Goal: Transaction & Acquisition: Purchase product/service

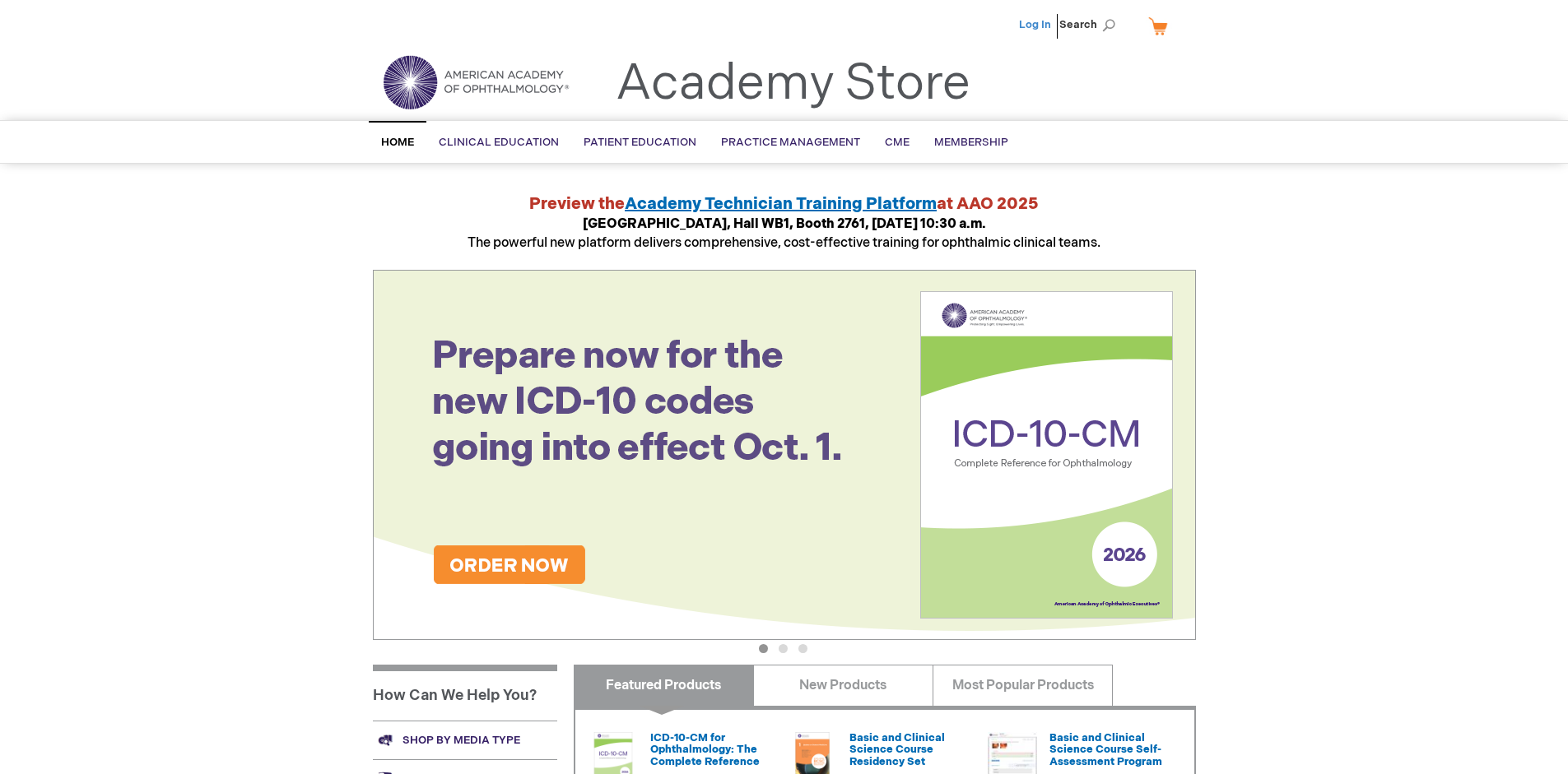
click at [1036, 25] on link "Log In" at bounding box center [1035, 25] width 32 height 13
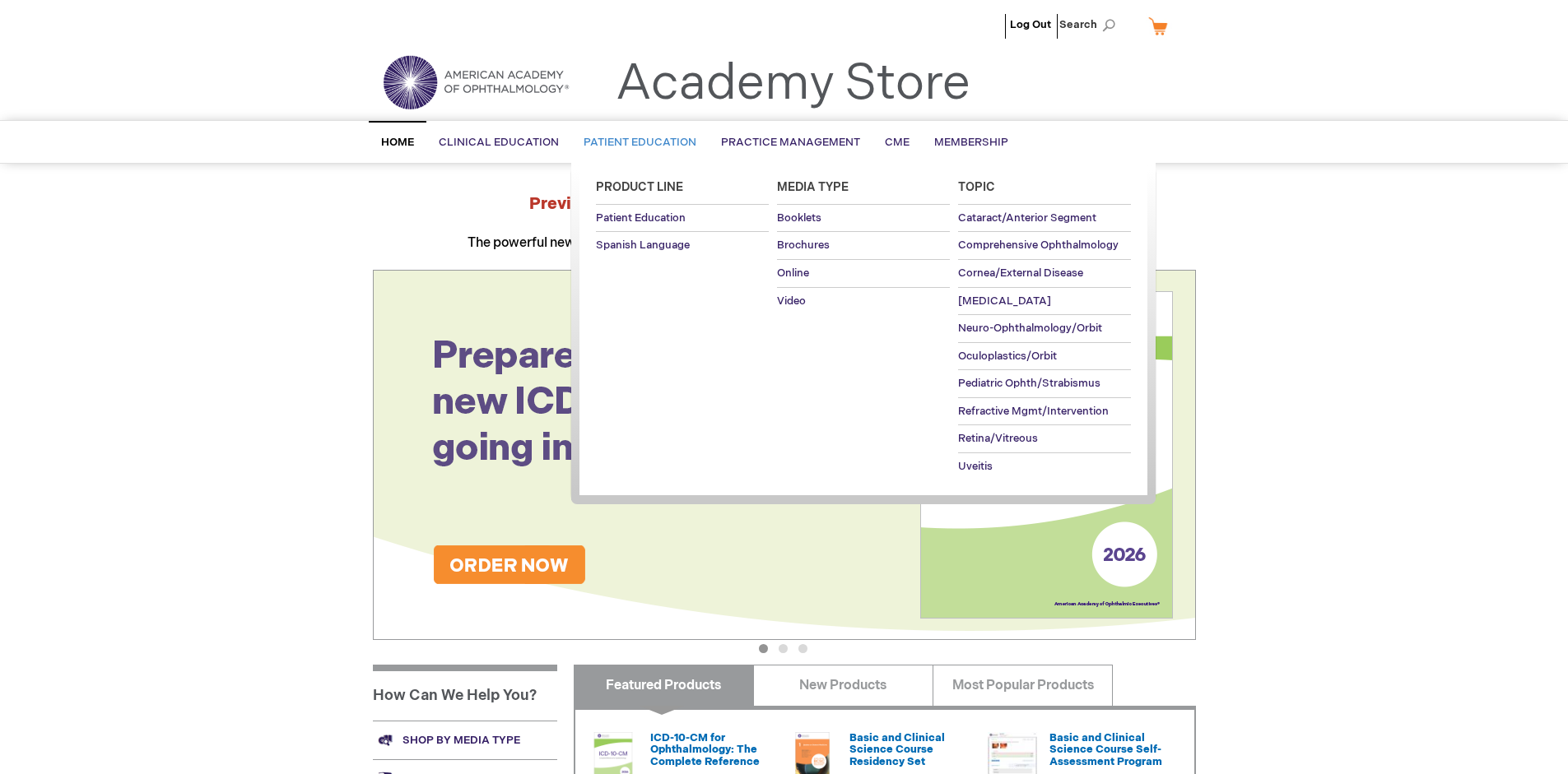
click at [636, 143] on span "Patient Education" at bounding box center [639, 143] width 113 height 13
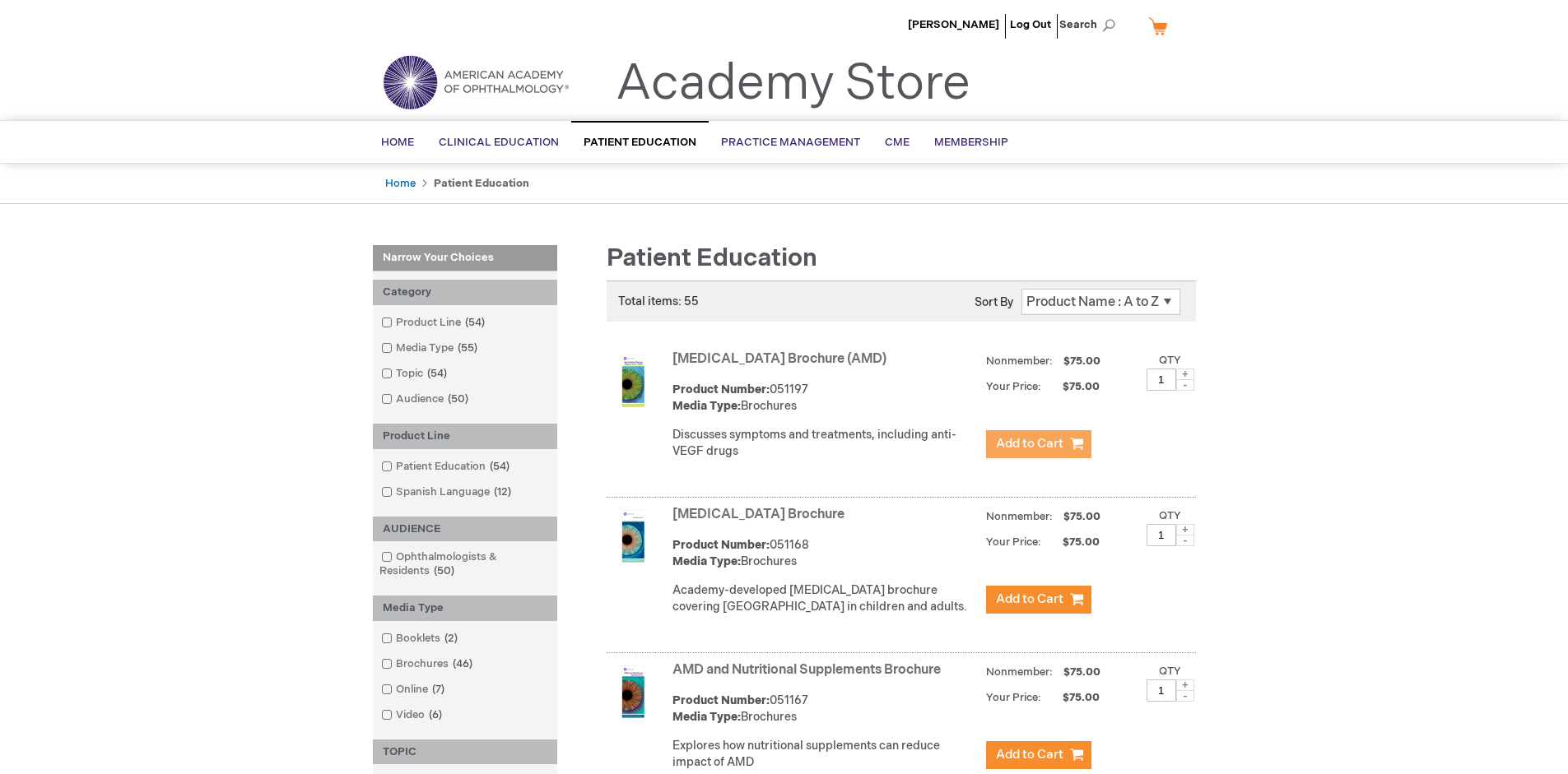
click at [1038, 444] on span "Add to Cart" at bounding box center [1029, 444] width 68 height 15
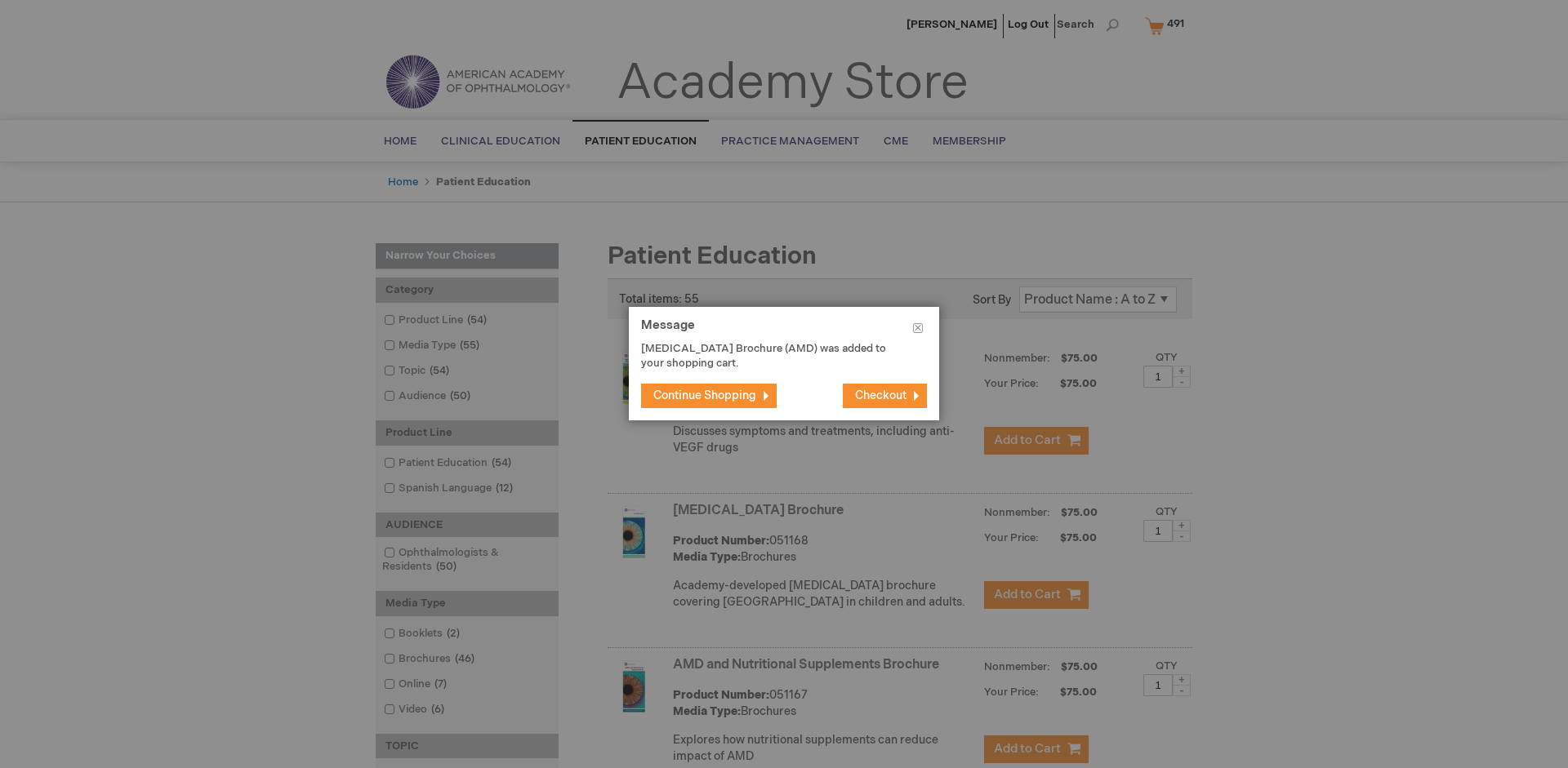
click at [705, 395] on span "Continue Shopping" at bounding box center [704, 395] width 103 height 14
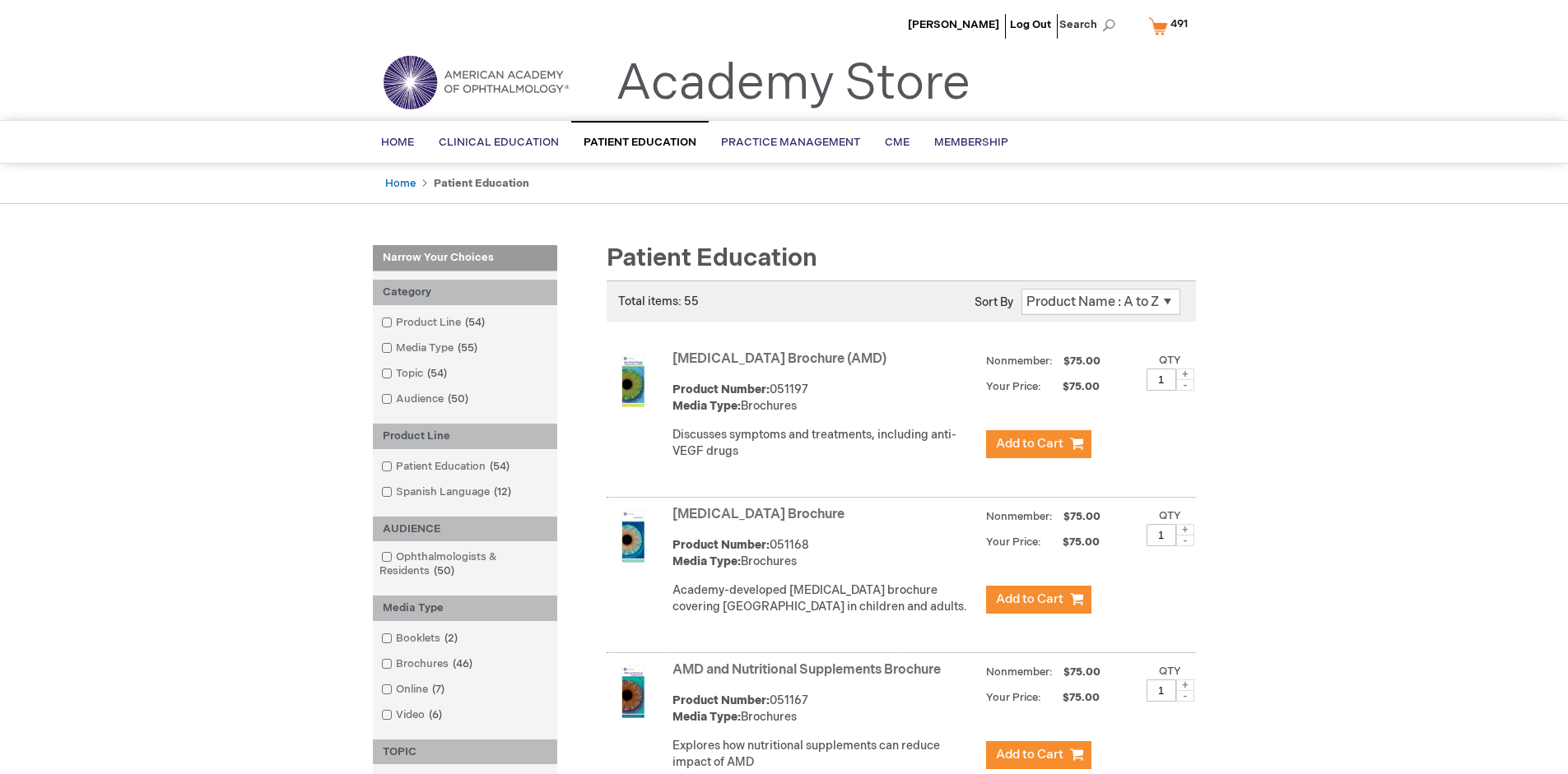
click at [810, 678] on link "AMD and Nutritional Supplements Brochure" at bounding box center [807, 669] width 268 height 15
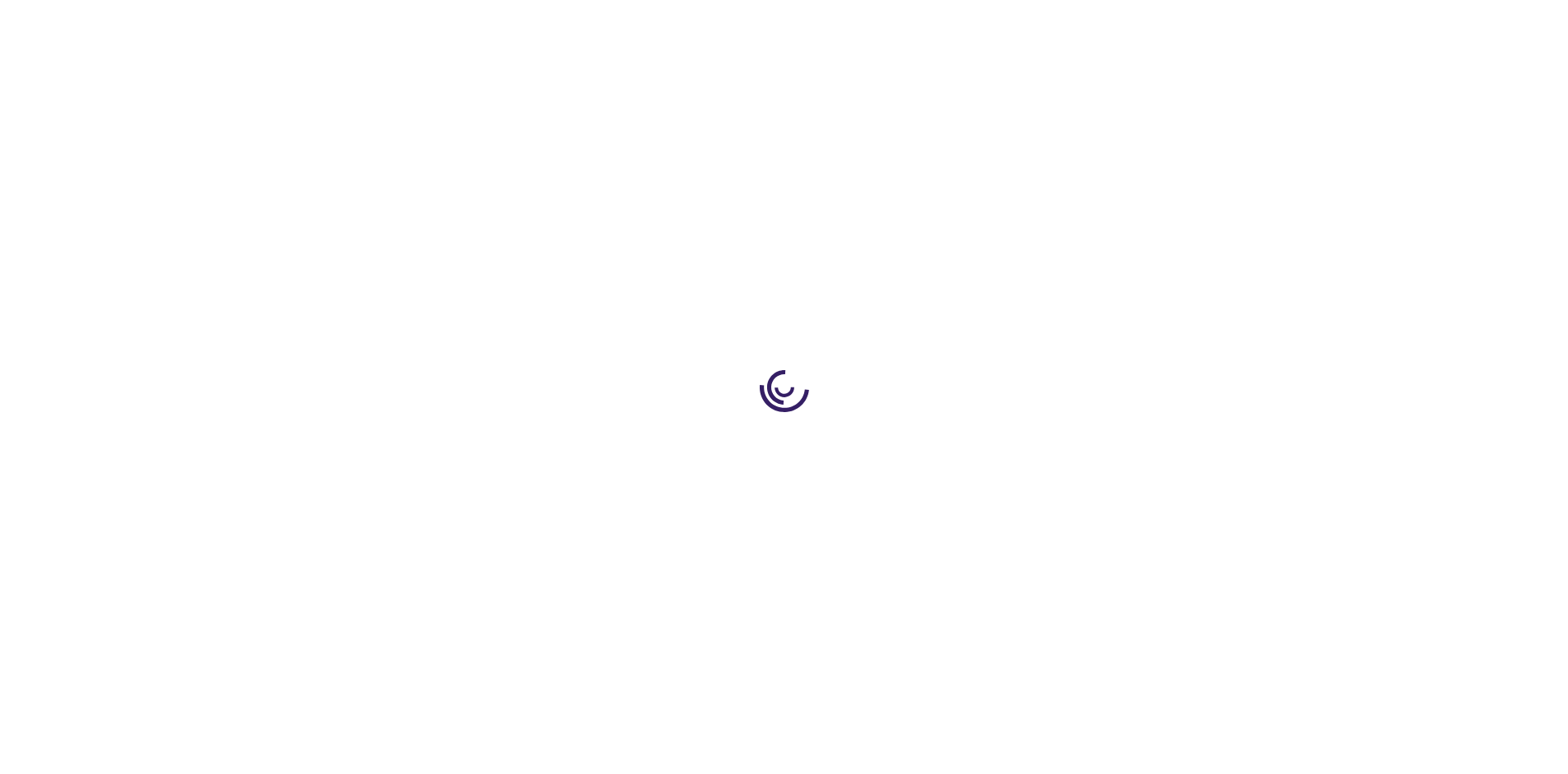
type input "1"
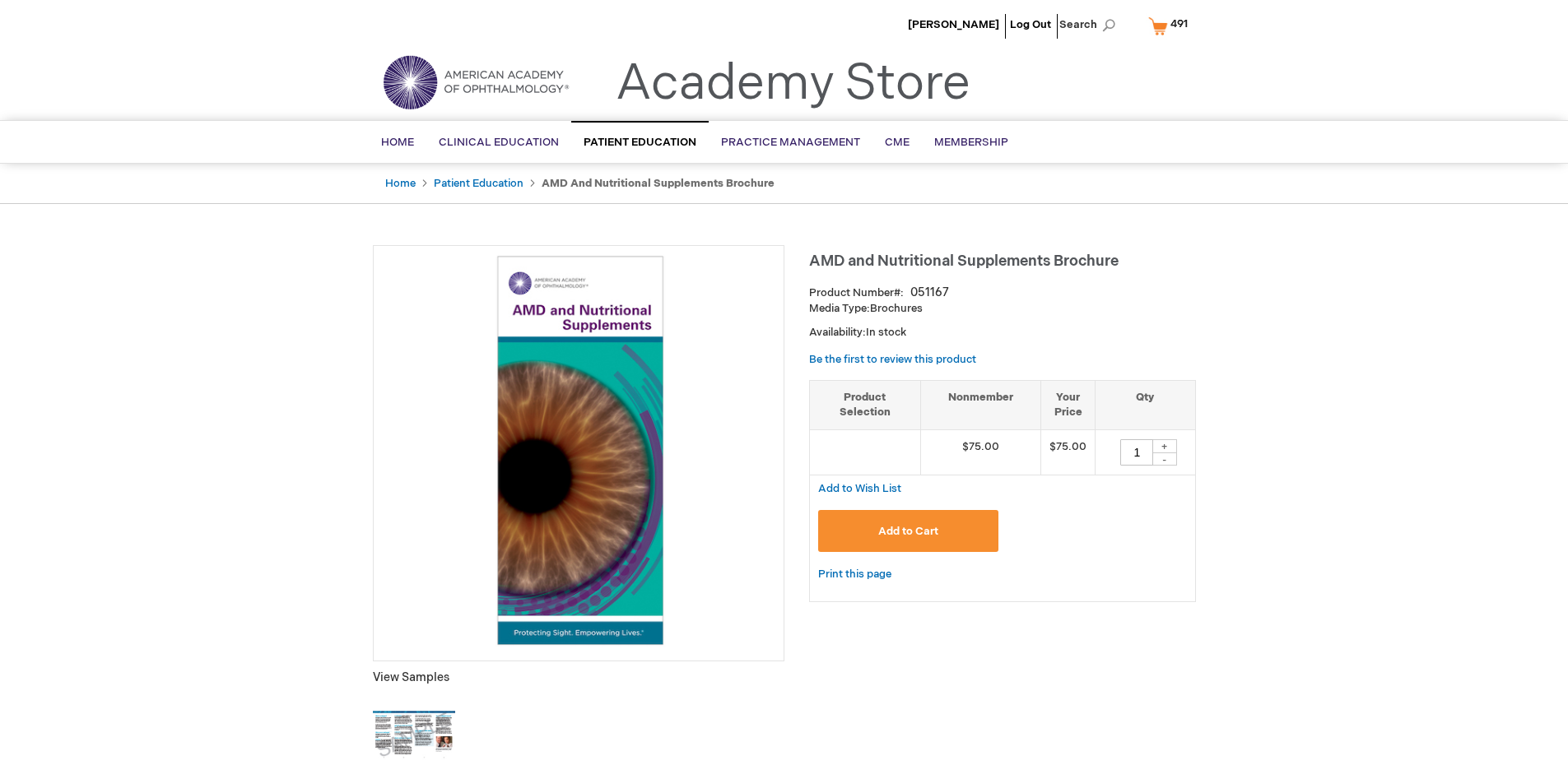
click at [908, 531] on span "Add to Cart" at bounding box center [908, 532] width 60 height 13
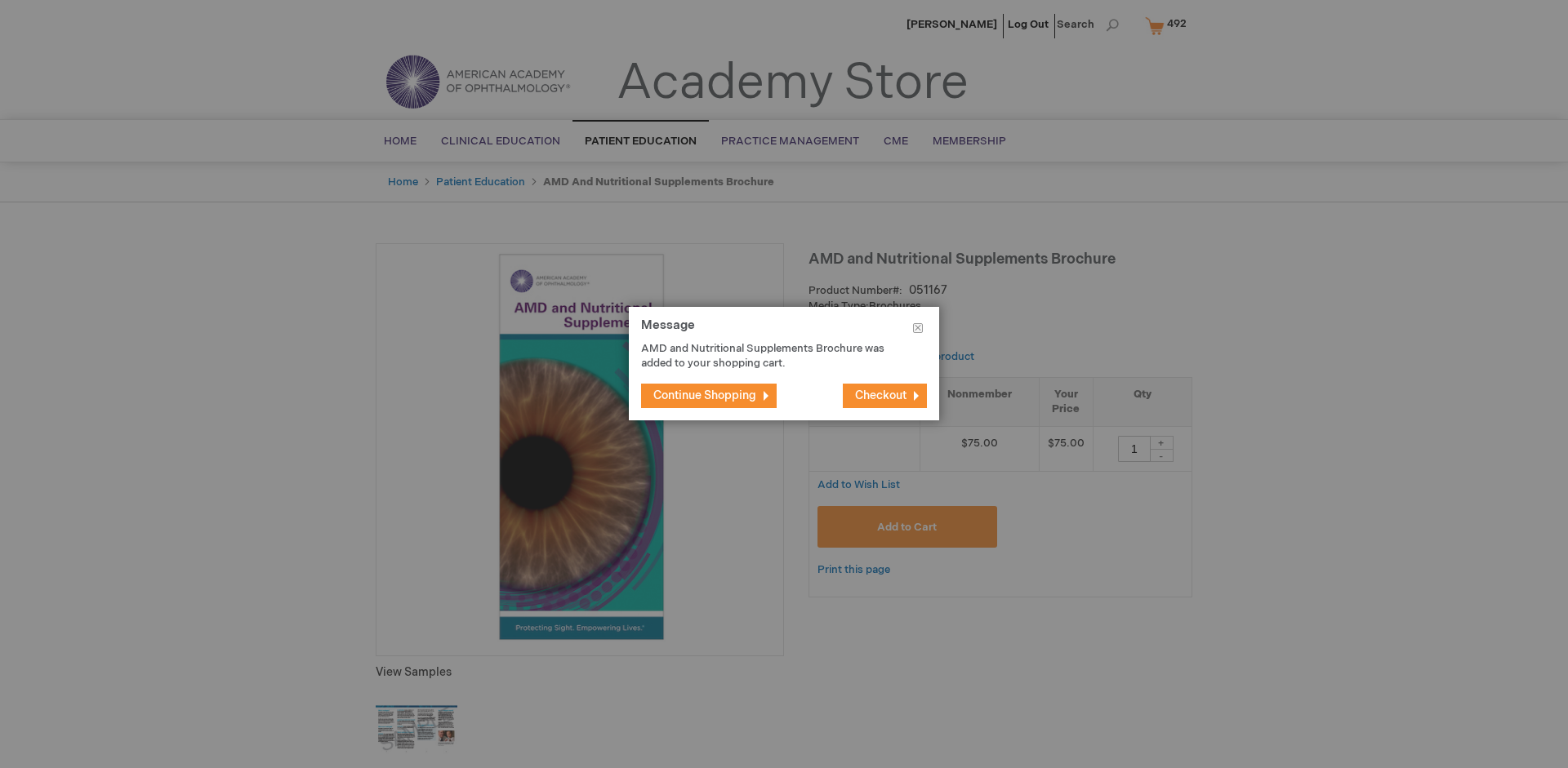
click at [705, 395] on span "Continue Shopping" at bounding box center [704, 395] width 103 height 14
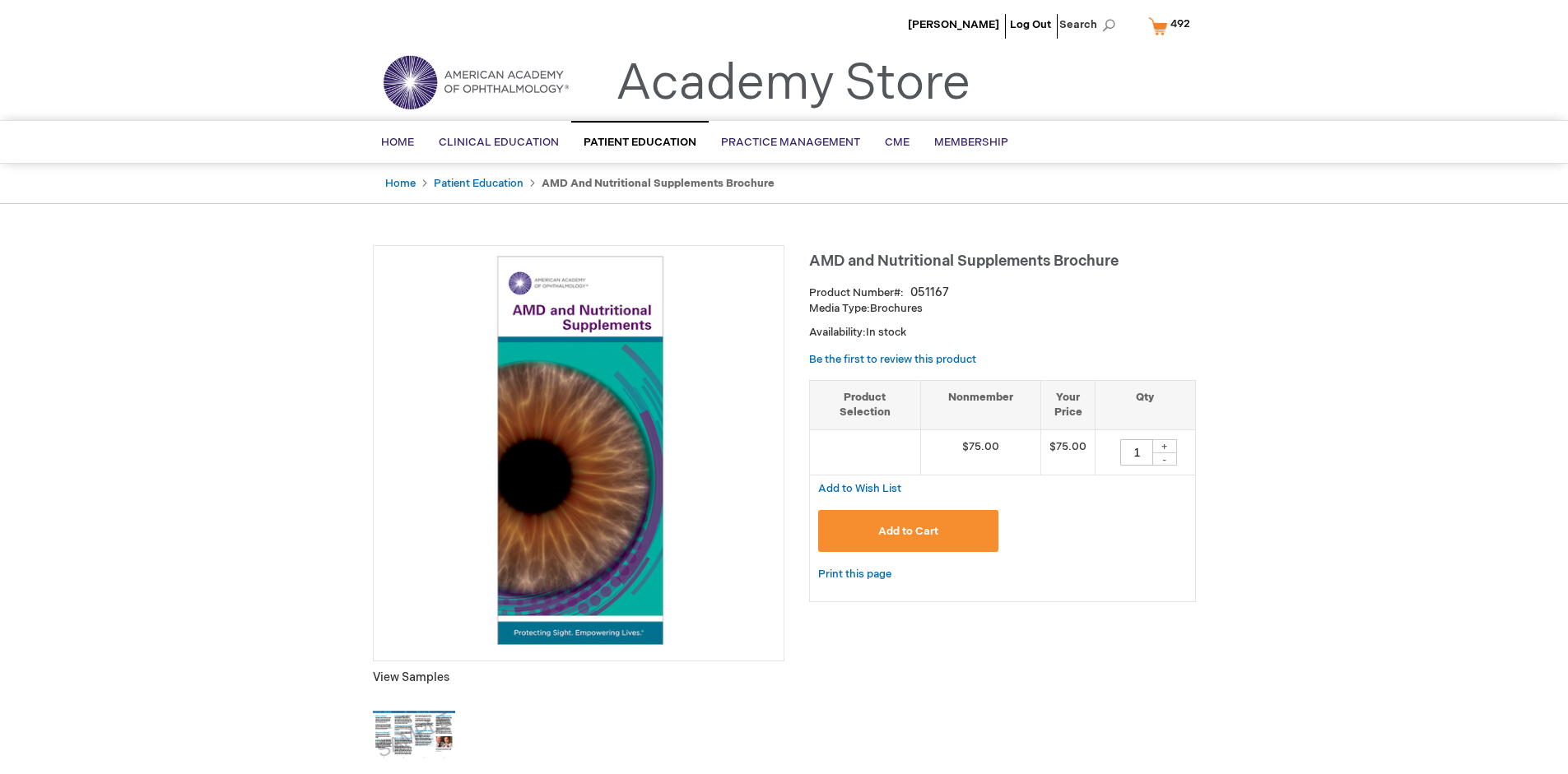
click at [1172, 26] on span "492" at bounding box center [1180, 24] width 20 height 13
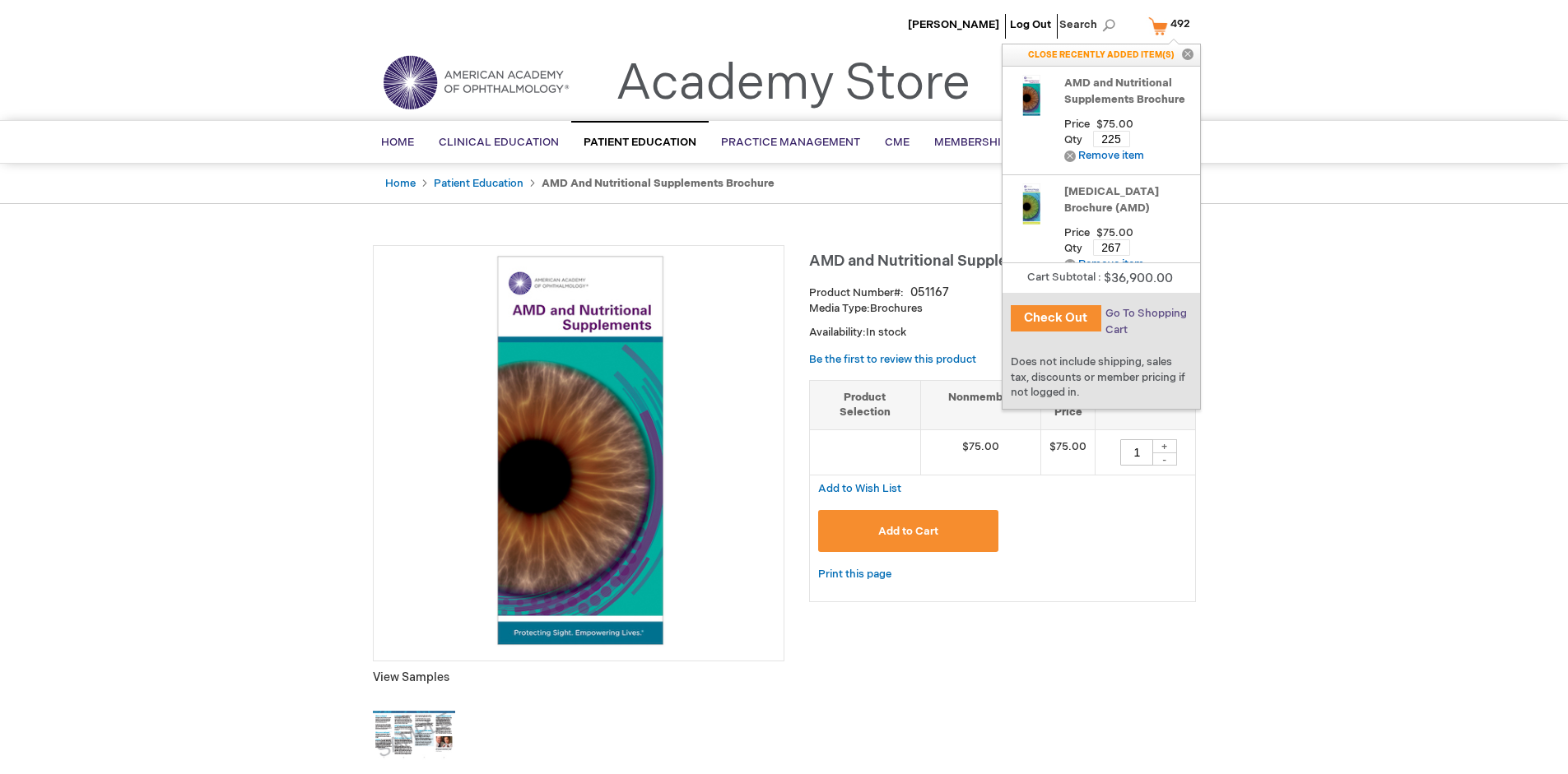
click at [1145, 314] on span "Go To Shopping Cart" at bounding box center [1147, 321] width 82 height 29
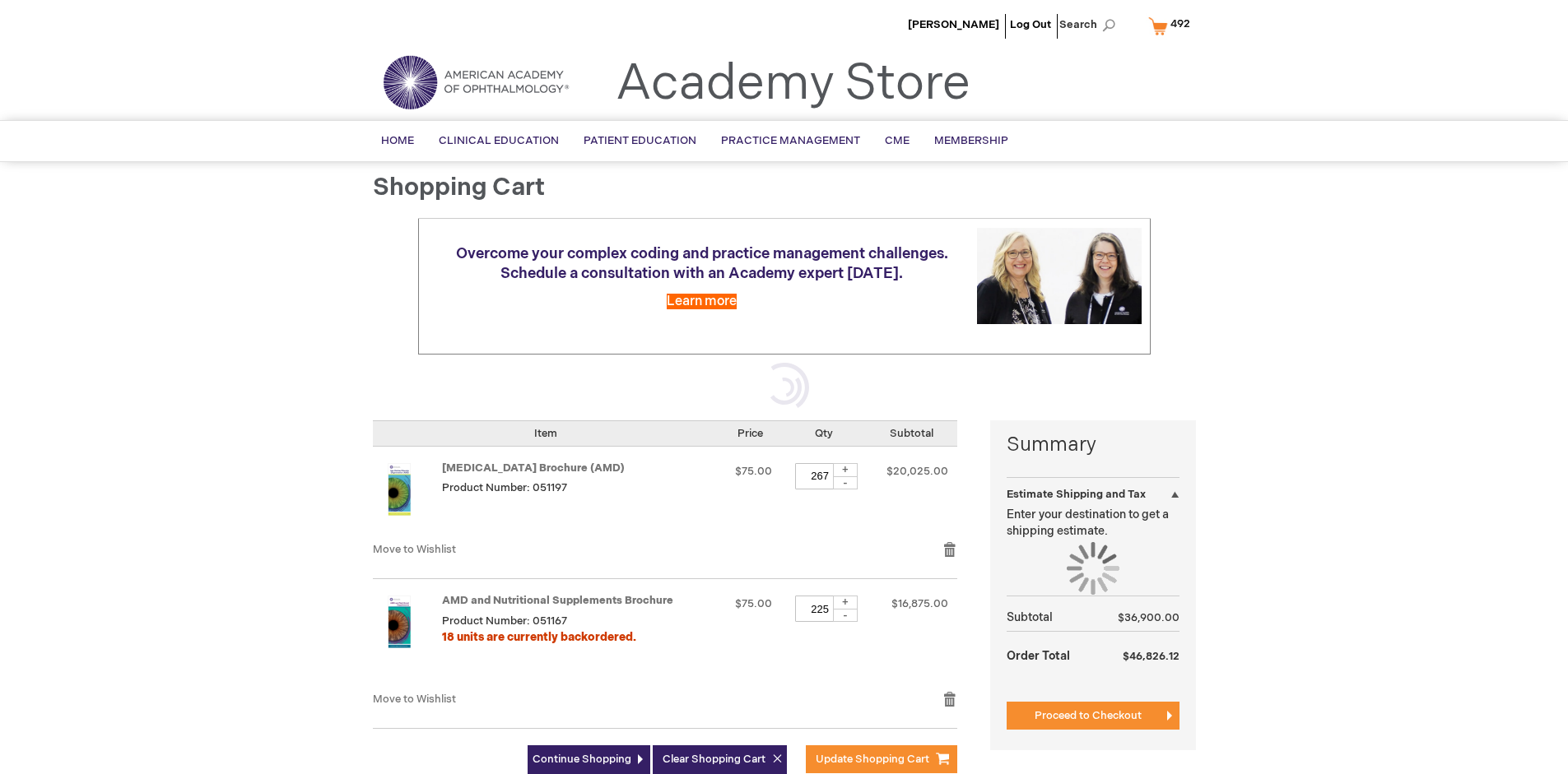
select select "US"
select select "41"
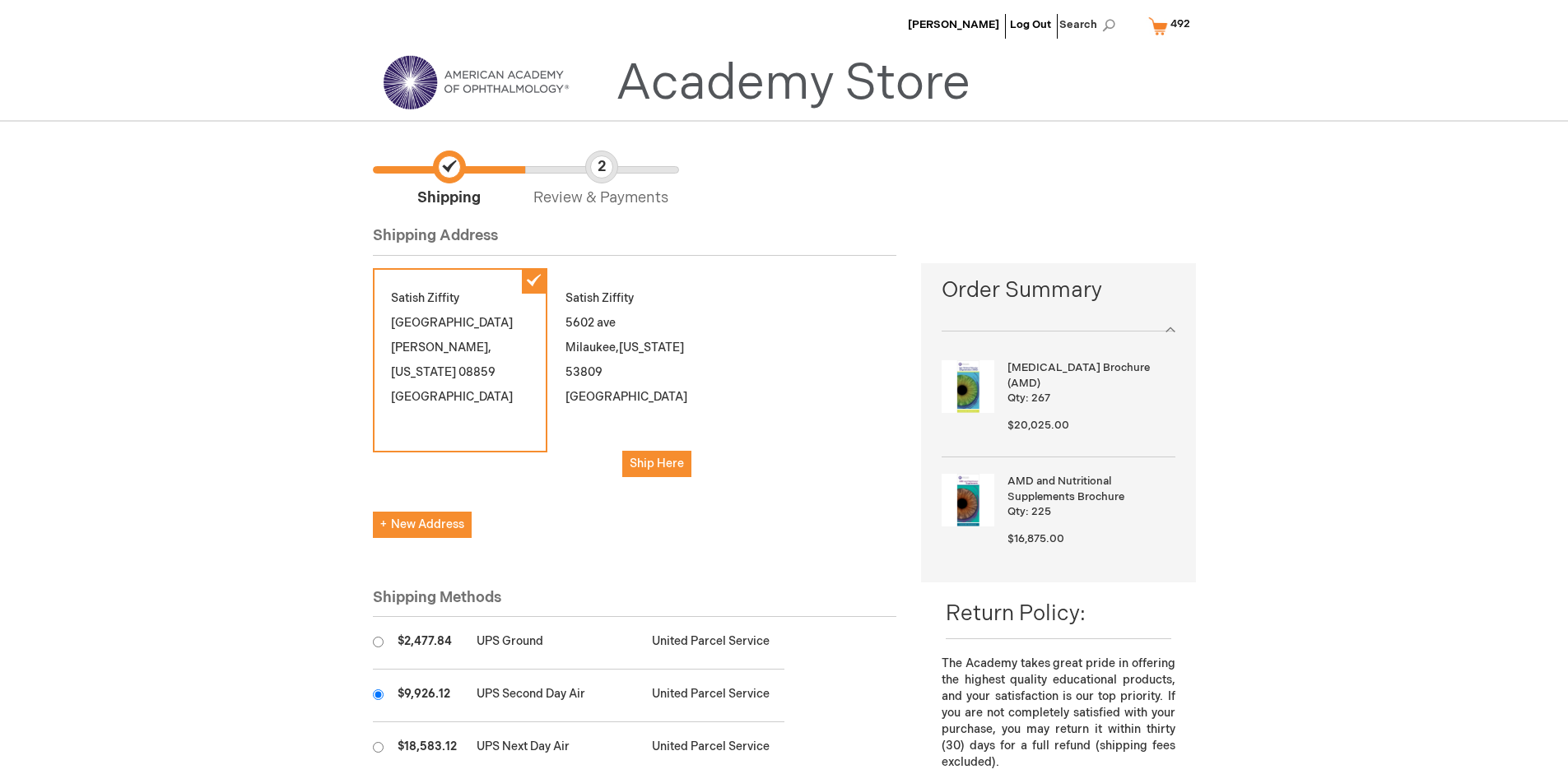
click at [378, 694] on input "radio" at bounding box center [378, 694] width 10 height 10
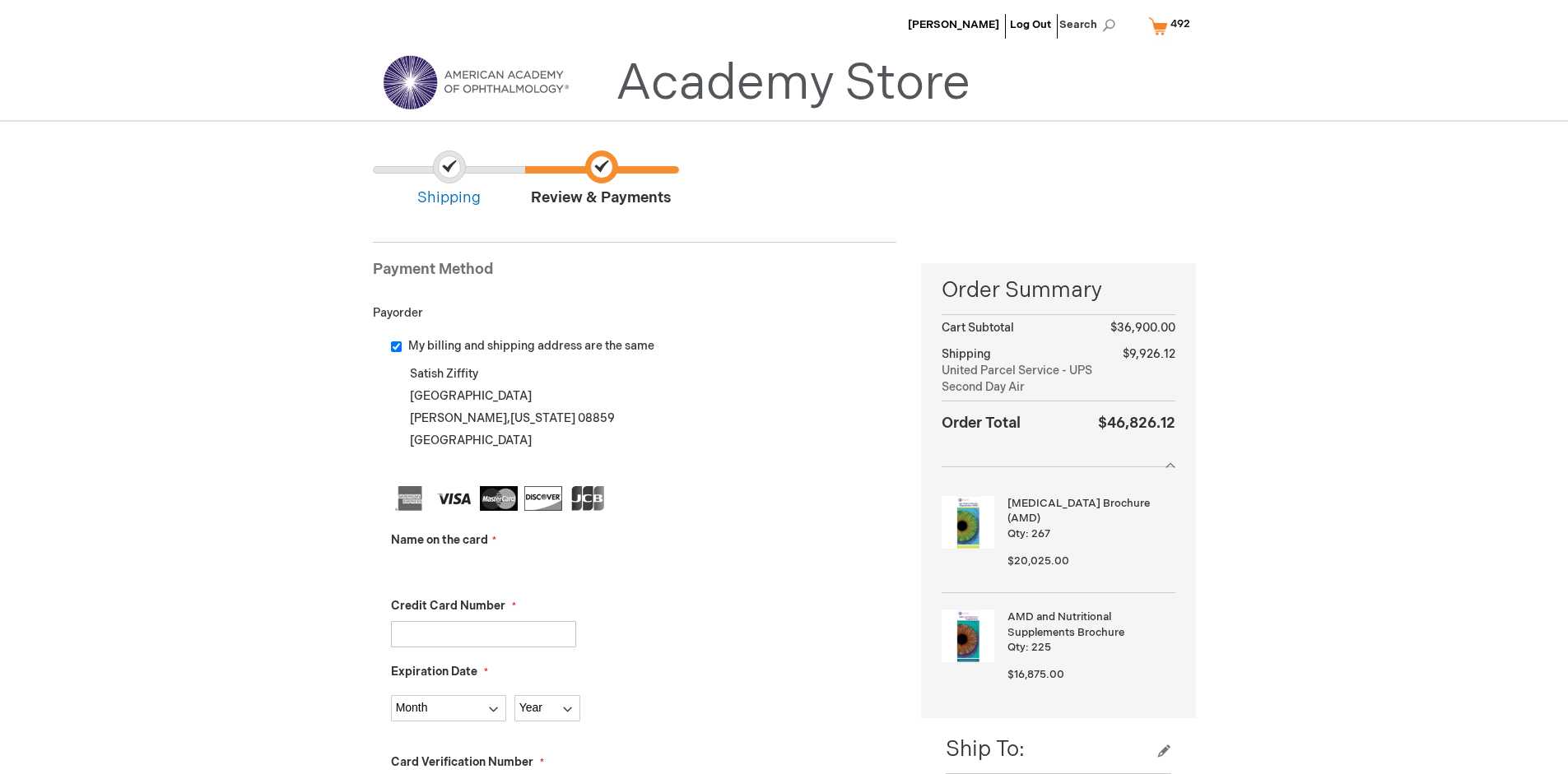
click at [483, 568] on input "Name on the card" at bounding box center [483, 569] width 186 height 27
